Goal: Transaction & Acquisition: Book appointment/travel/reservation

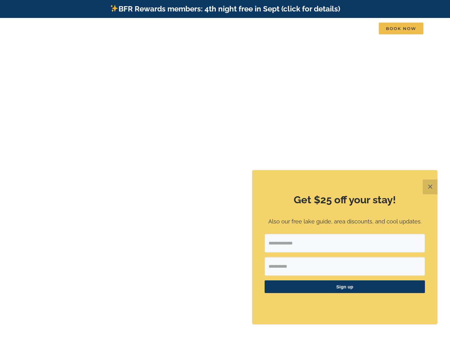
click at [431, 186] on button "✕" at bounding box center [430, 187] width 15 height 15
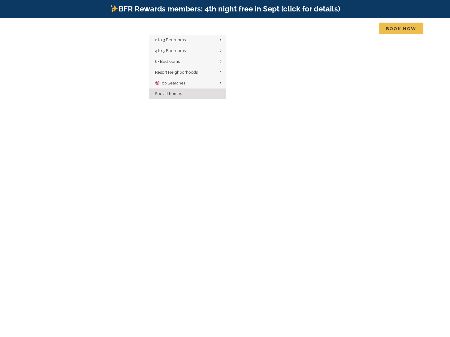
click at [184, 95] on link "See all homes" at bounding box center [187, 94] width 77 height 11
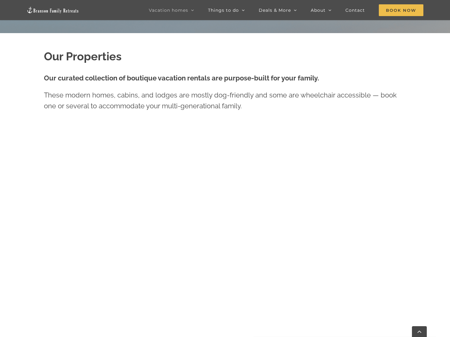
scroll to position [344, 0]
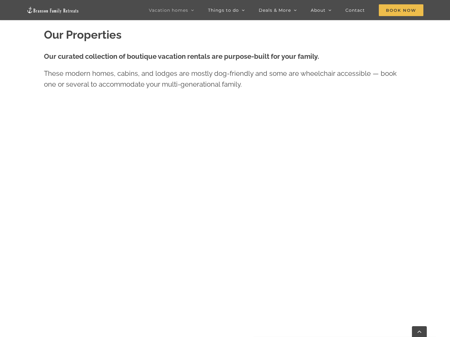
click at [7, 271] on div "Our Properties Our curated collection of boutique vacation rentals are purpose-…" at bounding box center [225, 341] width 450 height 660
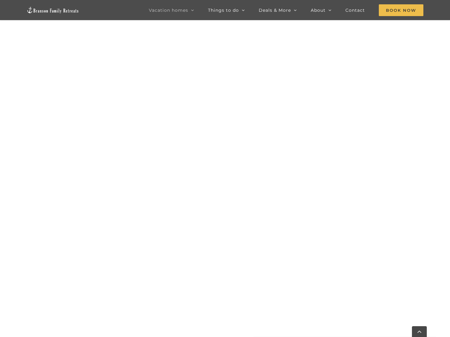
click at [7, 271] on div "Our Properties Our curated collection of boutique vacation rentals are purpose-…" at bounding box center [225, 263] width 450 height 660
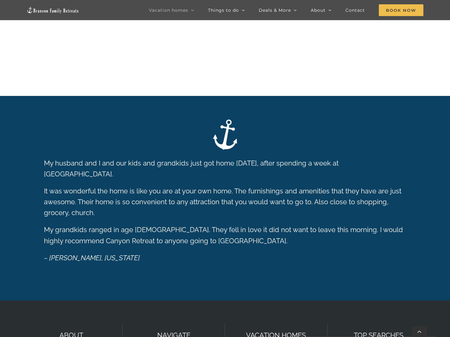
scroll to position [402, 0]
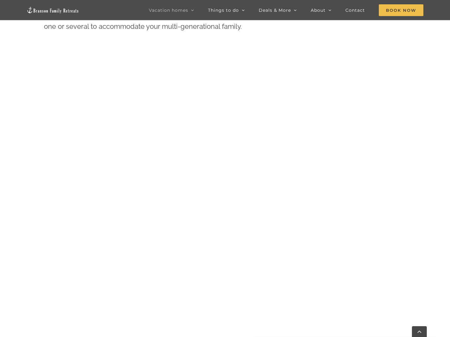
click at [15, 252] on div "Our Properties Our curated collection of boutique vacation rentals are purpose-…" at bounding box center [225, 281] width 450 height 654
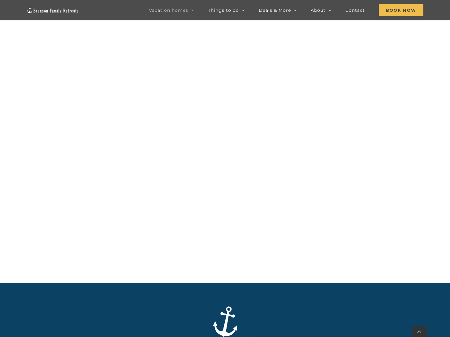
scroll to position [728, 0]
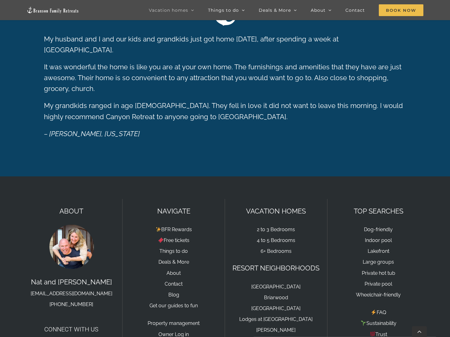
scroll to position [1085, 0]
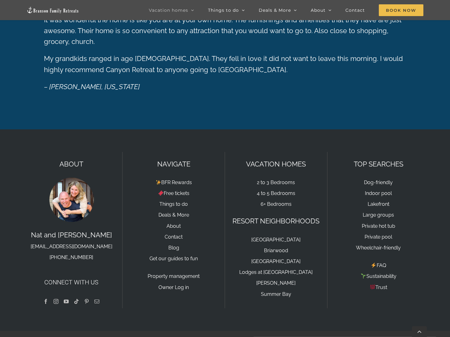
click at [15, 160] on div "ABOUT Nat and Tyann hello@bransonfamilyretreats.com 417-213-3828 Connect with u…" at bounding box center [225, 230] width 432 height 157
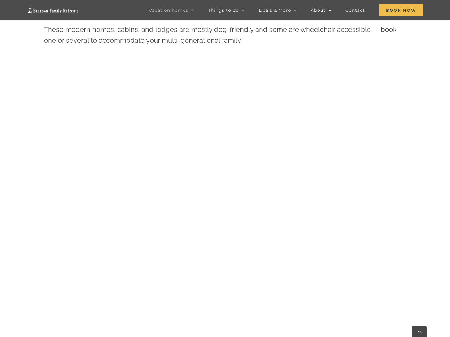
scroll to position [379, 0]
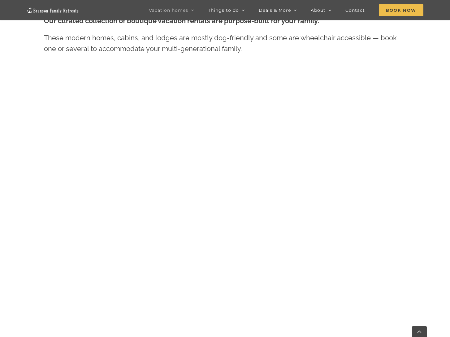
click at [11, 168] on div "Our Properties Our curated collection of boutique vacation rentals are purpose-…" at bounding box center [225, 303] width 450 height 654
click at [22, 164] on div "Our Properties Our curated collection of boutique vacation rentals are purpose-…" at bounding box center [225, 303] width 450 height 654
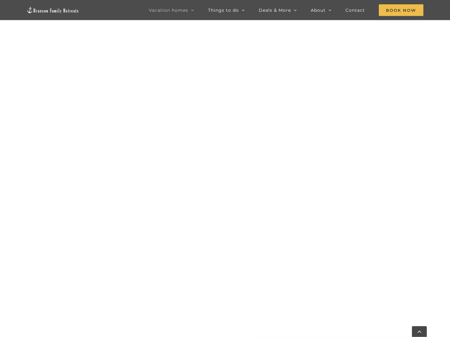
scroll to position [0, 0]
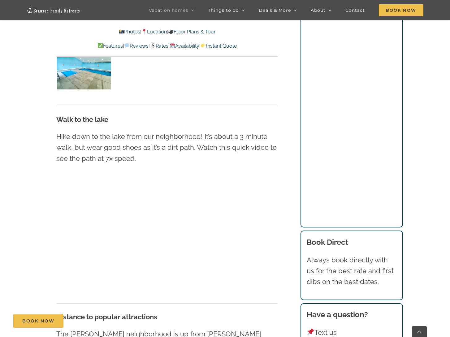
scroll to position [1702, 0]
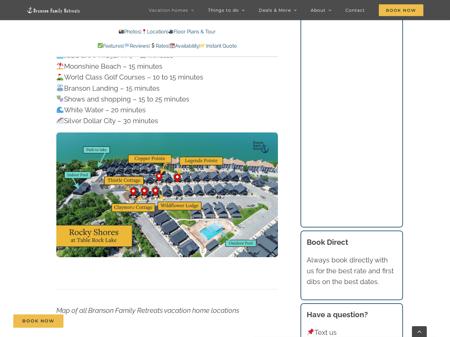
scroll to position [2059, 0]
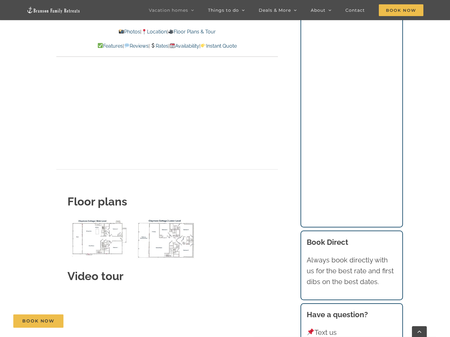
click at [17, 230] on main "Claymore Cottage at Table Rock Lake | Branson Family Retreats tyann.vhb@gmail.c…" at bounding box center [225, 224] width 450 height 4384
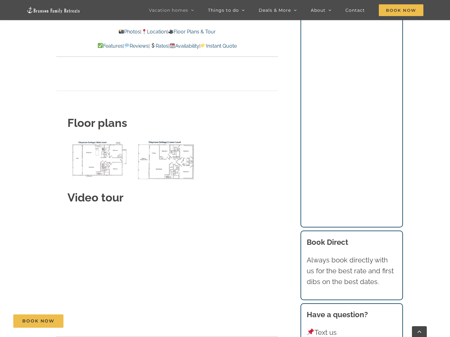
scroll to position [2408, 0]
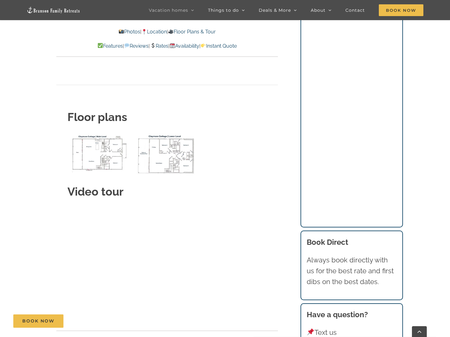
click at [17, 230] on main "Claymore Cottage at Table Rock Lake | Branson Family Retreats tyann.vhb@gmail.c…" at bounding box center [225, 139] width 450 height 4384
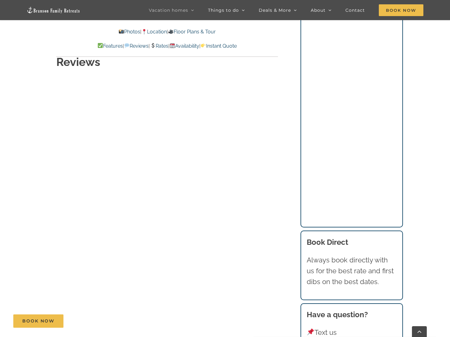
scroll to position [3336, 0]
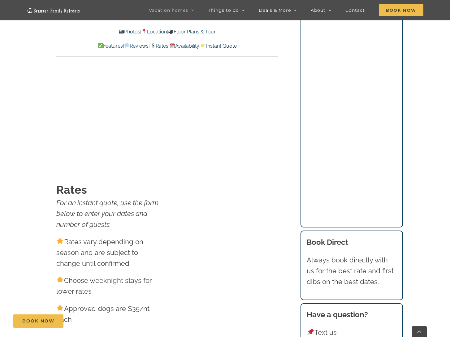
scroll to position [3931, 0]
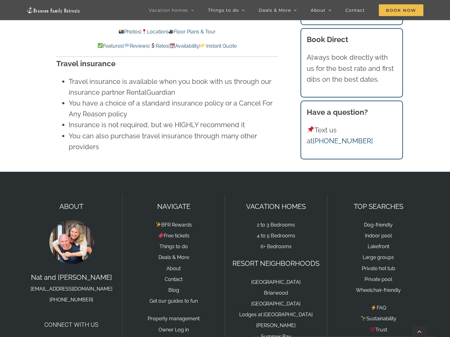
scroll to position [4614, 0]
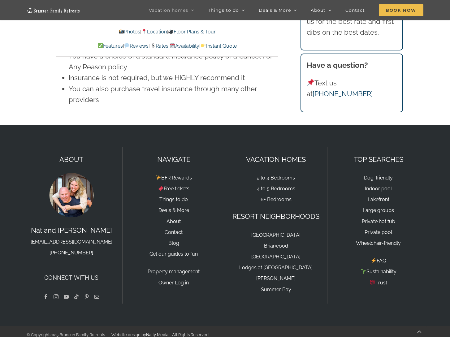
click at [17, 228] on div "ABOUT Nat and Tyann hello@bransonfamilyretreats.com 417-213-3828 Connect with u…" at bounding box center [225, 225] width 432 height 157
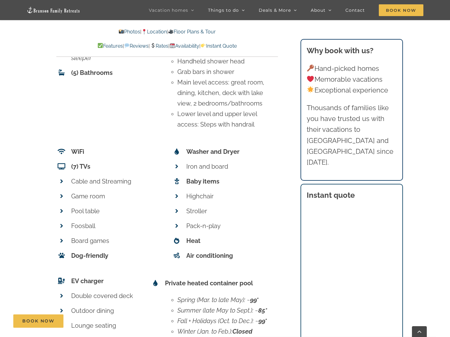
scroll to position [2850, 0]
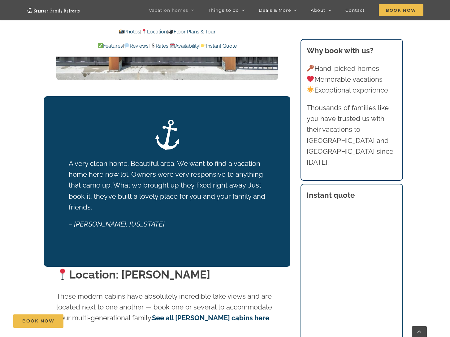
scroll to position [1026, 0]
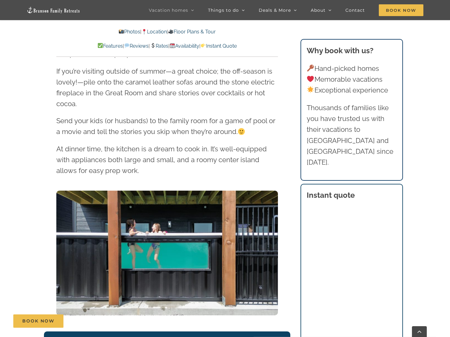
click at [74, 9] on img at bounding box center [54, 10] width 54 height 7
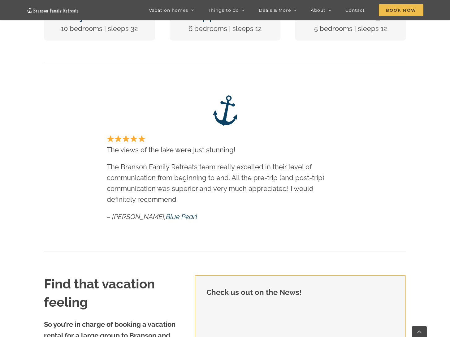
scroll to position [478, 0]
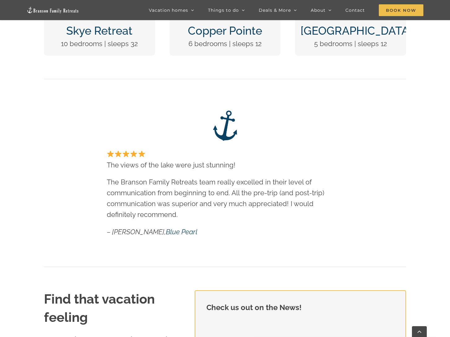
click at [19, 216] on div "The views of the lake were just stunning! The Branson Family Retreats team real…" at bounding box center [225, 185] width 450 height 165
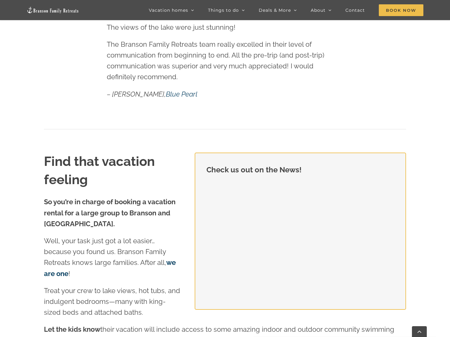
scroll to position [617, 0]
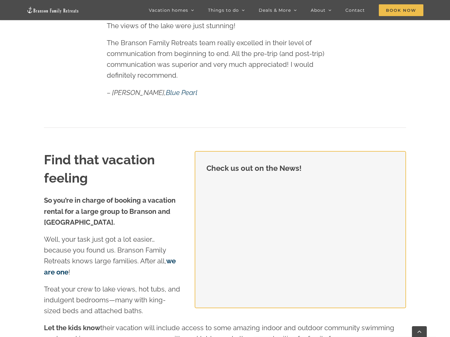
click at [19, 216] on div "Check us out on the News! Find that vacation feeling So you’re in charge of boo…" at bounding box center [225, 316] width 450 height 330
click at [28, 199] on div "Check us out on the News! Find that vacation feeling So you’re in charge of boo…" at bounding box center [225, 316] width 450 height 330
click at [27, 210] on div "Check us out on the News! Find that vacation feeling So you’re in charge of boo…" at bounding box center [225, 316] width 450 height 330
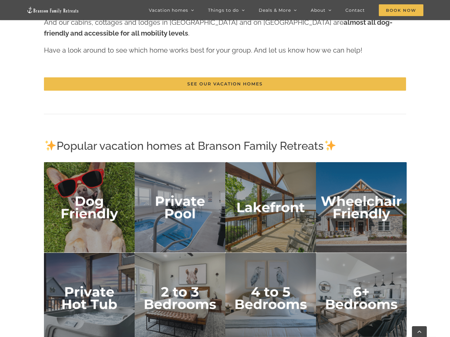
scroll to position [971, 0]
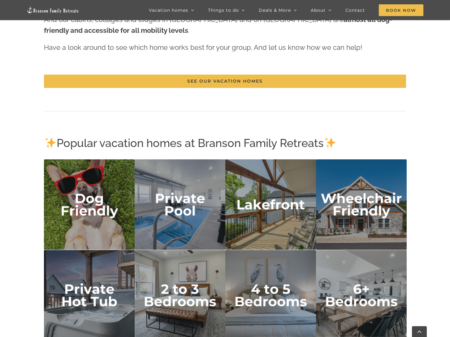
click at [26, 215] on div "Popular vacation homes at Branson Family Retreats SEE ALL OUR VACATION HOMES" at bounding box center [225, 242] width 450 height 231
click at [182, 209] on img "private pool" at bounding box center [180, 204] width 91 height 91
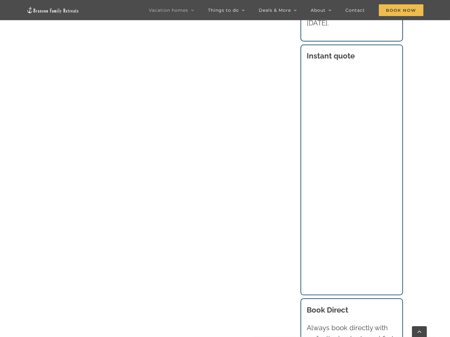
scroll to position [486, 0]
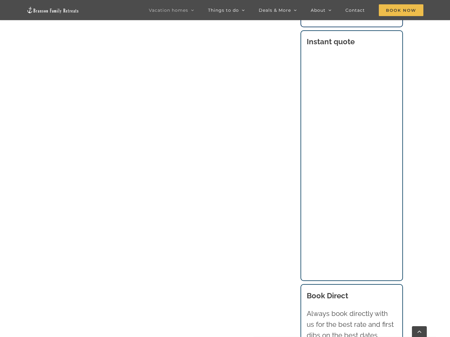
click at [22, 251] on main "Private Pool Cabins and Lodges at [GEOGRAPHIC_DATA] | Branson Family Retreats […" at bounding box center [225, 228] width 450 height 719
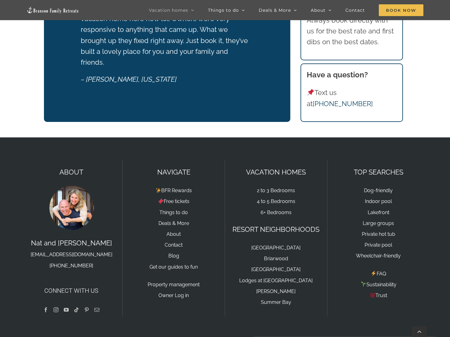
scroll to position [945, 0]
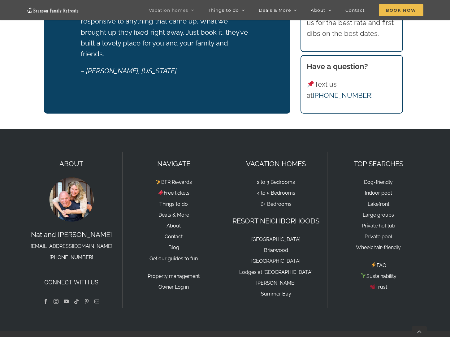
click at [22, 251] on div "ABOUT Nat and Tyann hello@bransonfamilyretreats.com 417-213-3828 Connect with us" at bounding box center [71, 230] width 103 height 157
click at [279, 201] on link "6+ Bedrooms" at bounding box center [276, 204] width 31 height 6
